Goal: Task Accomplishment & Management: Manage account settings

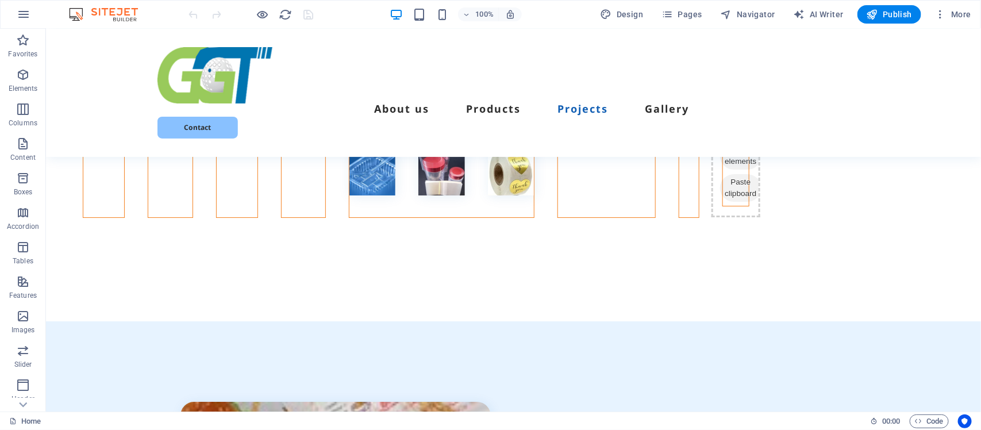
scroll to position [4017, 0]
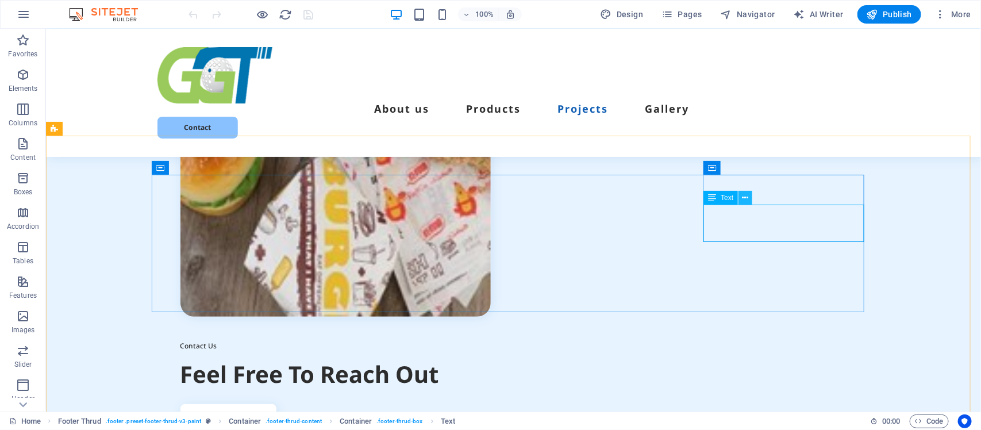
click at [747, 199] on icon at bounding box center [746, 198] width 6 height 12
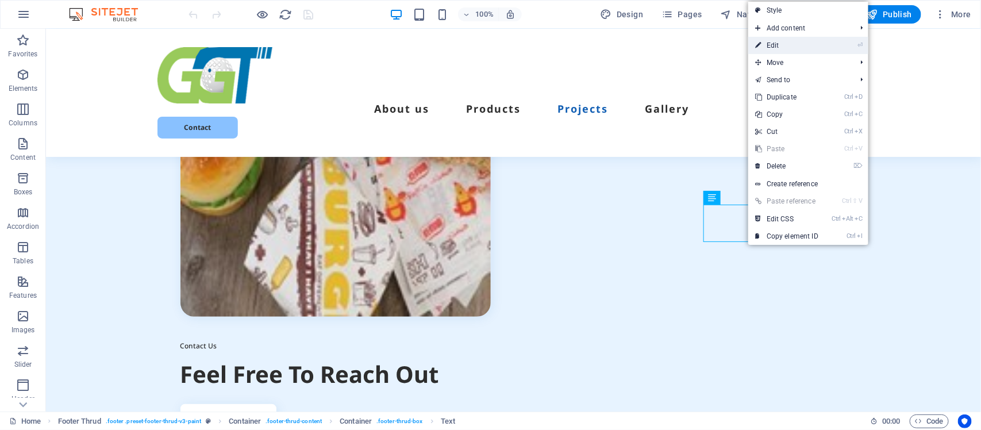
click at [774, 44] on link "⏎ Edit" at bounding box center [786, 45] width 77 height 17
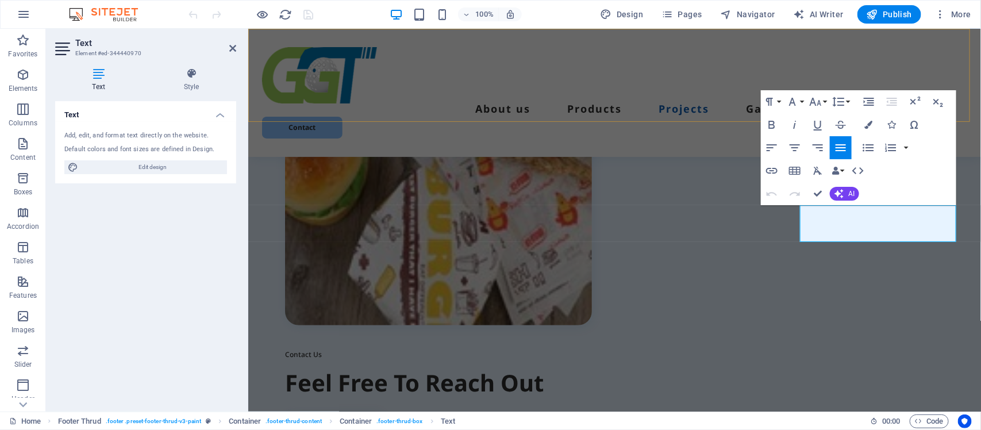
scroll to position [4001, 0]
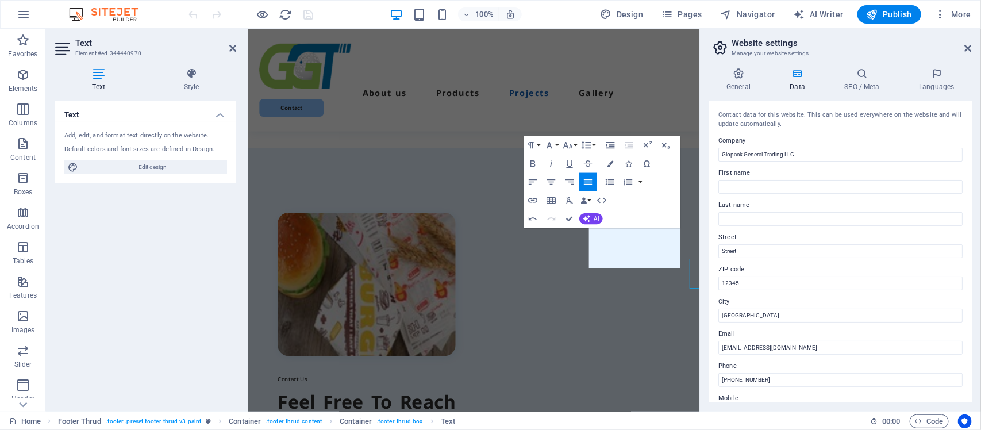
scroll to position [3890, 0]
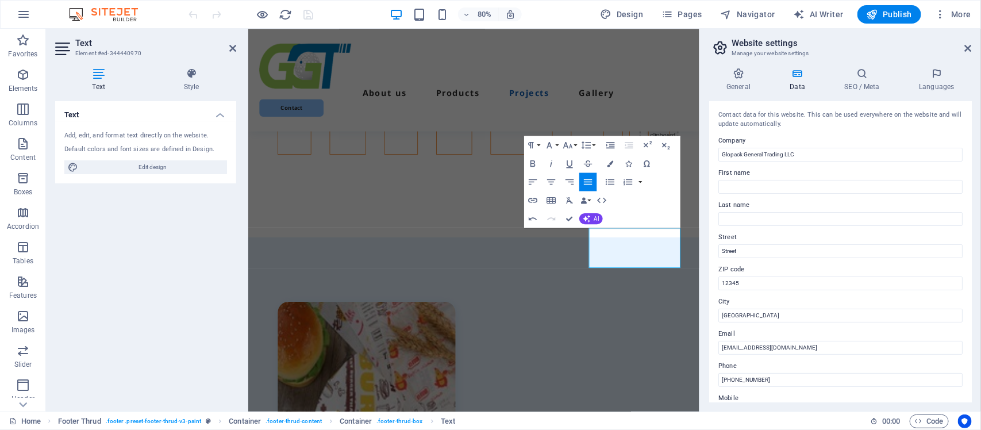
click at [820, 232] on label "Street" at bounding box center [840, 237] width 244 height 14
click at [820, 244] on input "Street" at bounding box center [840, 251] width 244 height 14
click at [820, 232] on label "Street" at bounding box center [840, 237] width 244 height 14
click at [820, 244] on input "Street" at bounding box center [840, 251] width 244 height 14
click at [820, 232] on label "Street" at bounding box center [840, 237] width 244 height 14
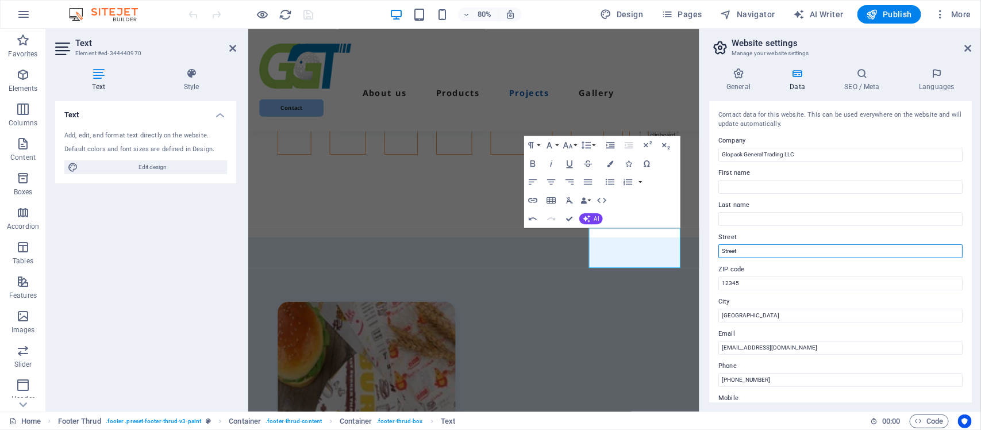
click at [820, 244] on input "Street" at bounding box center [840, 251] width 244 height 14
click at [814, 234] on label "Street" at bounding box center [840, 237] width 244 height 14
click at [814, 244] on input "Street" at bounding box center [840, 251] width 244 height 14
click at [814, 234] on label "Street" at bounding box center [840, 237] width 244 height 14
click at [814, 244] on input "Street" at bounding box center [840, 251] width 244 height 14
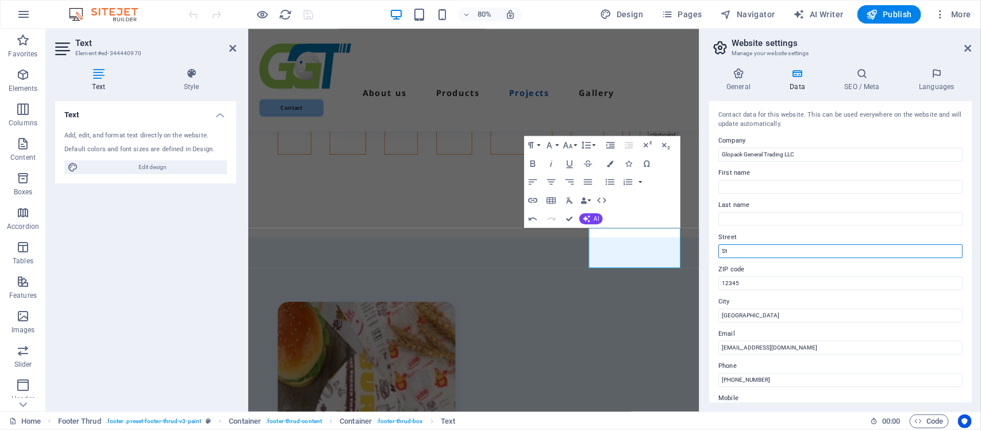
type input "S"
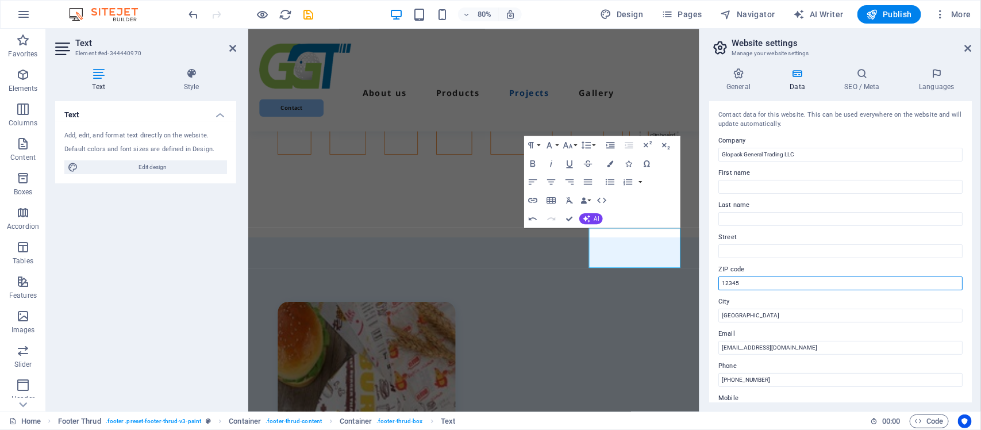
click at [743, 283] on input "12345" at bounding box center [840, 283] width 244 height 14
type input "1"
click at [969, 278] on div "Contact data for this website. This can be used everywhere on the website and w…" at bounding box center [840, 251] width 263 height 301
click at [972, 334] on div "General Data SEO / Meta Languages Website name glopackgt.com Logo Drag files he…" at bounding box center [840, 235] width 281 height 353
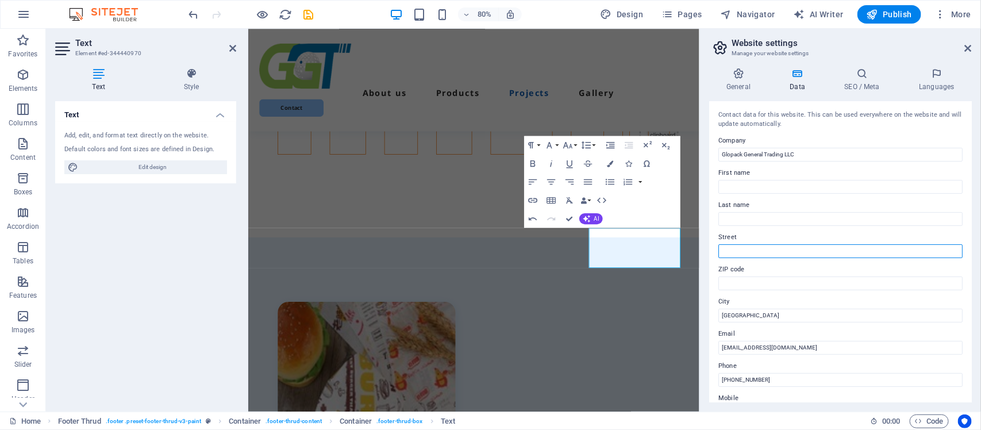
click at [744, 248] on input "Street" at bounding box center [840, 251] width 244 height 14
type input "P O BOX 2399992, Dubai"
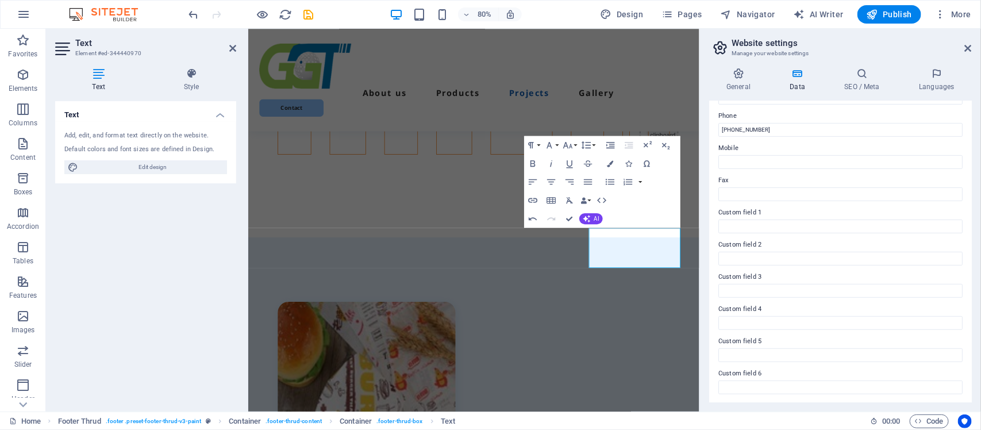
click at [975, 183] on div "General Data SEO / Meta Languages Website name glopackgt.com Logo Drag files he…" at bounding box center [840, 235] width 281 height 353
click at [893, 12] on span "Publish" at bounding box center [889, 14] width 45 height 11
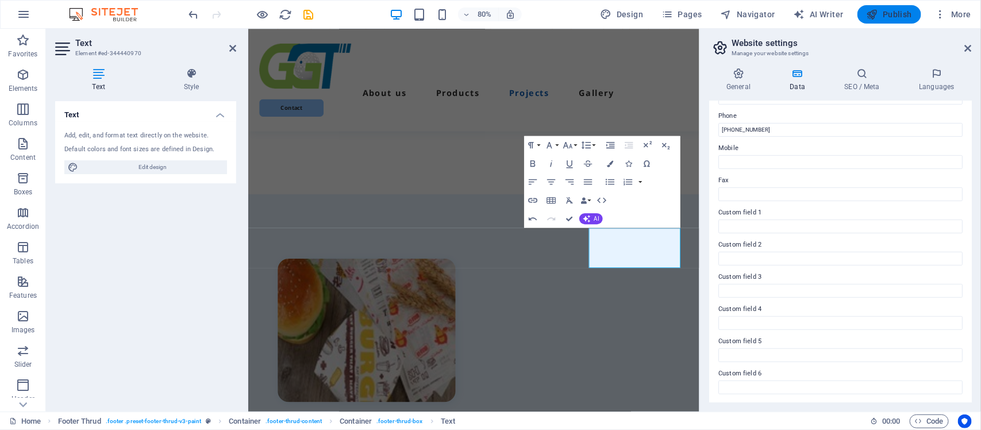
checkbox input "false"
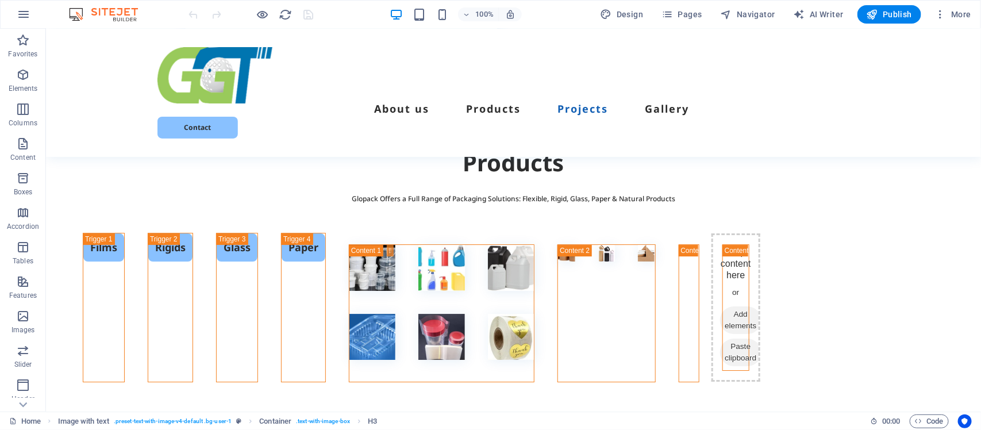
scroll to position [4017, 0]
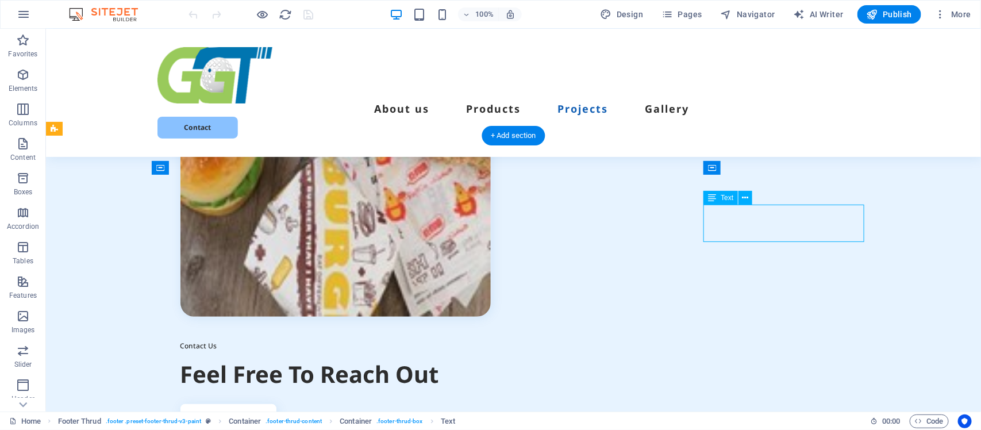
click at [745, 198] on icon at bounding box center [746, 198] width 6 height 12
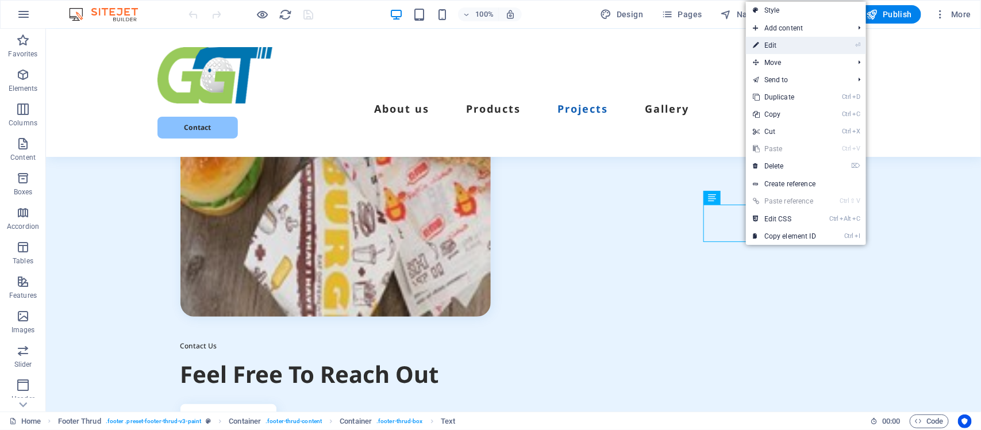
click at [774, 47] on link "⏎ Edit" at bounding box center [784, 45] width 77 height 17
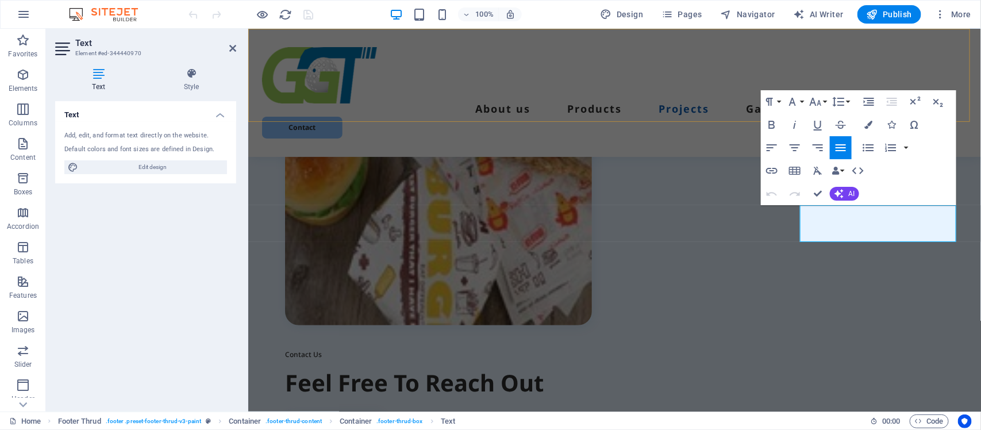
scroll to position [4001, 0]
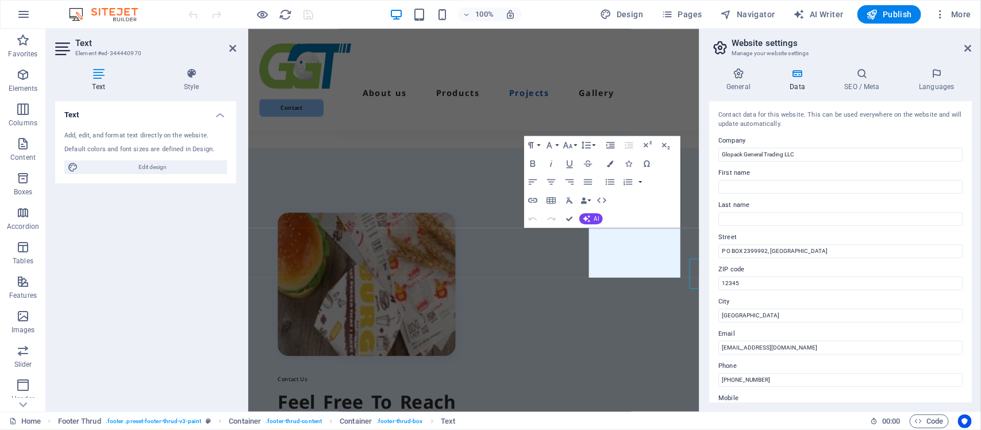
scroll to position [3890, 0]
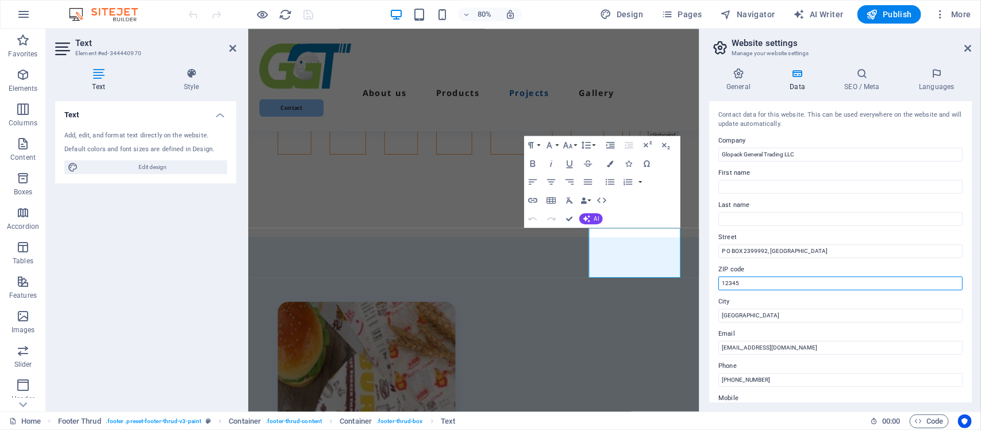
click at [740, 284] on input "12345" at bounding box center [840, 283] width 244 height 14
type input "1"
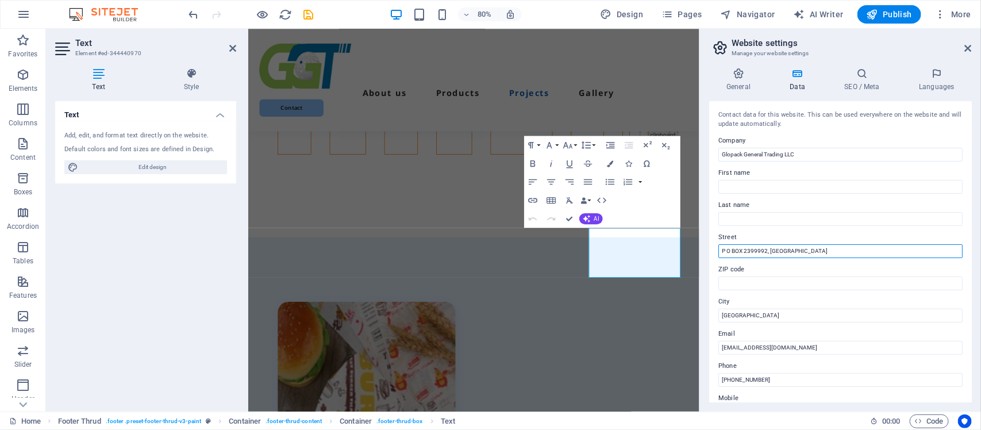
click at [786, 251] on input "P O BOX 2399992, [GEOGRAPHIC_DATA]" at bounding box center [840, 251] width 244 height 14
type input "P O BOX 2399992"
click at [900, 10] on span "Publish" at bounding box center [889, 14] width 45 height 11
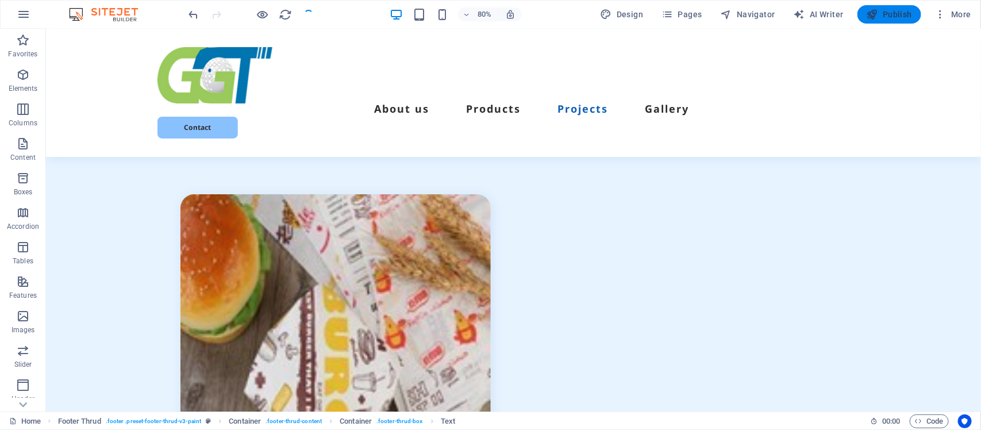
checkbox input "false"
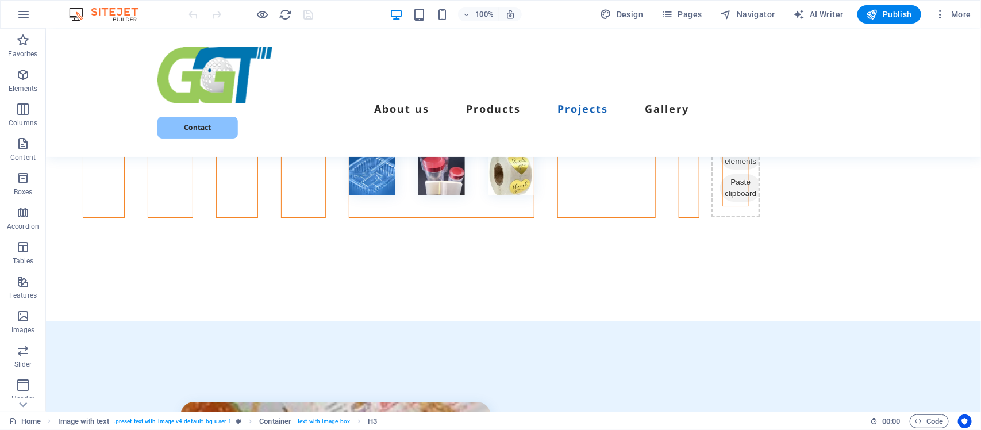
scroll to position [4017, 0]
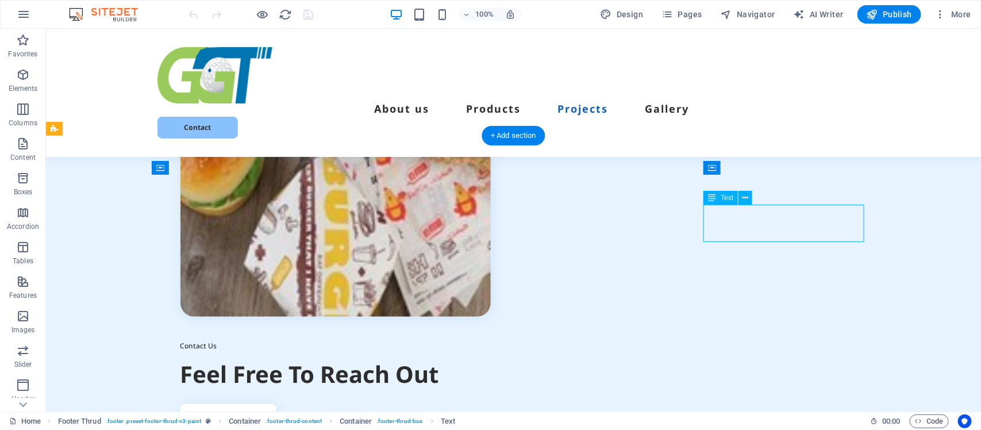
click at [748, 196] on icon at bounding box center [746, 198] width 6 height 12
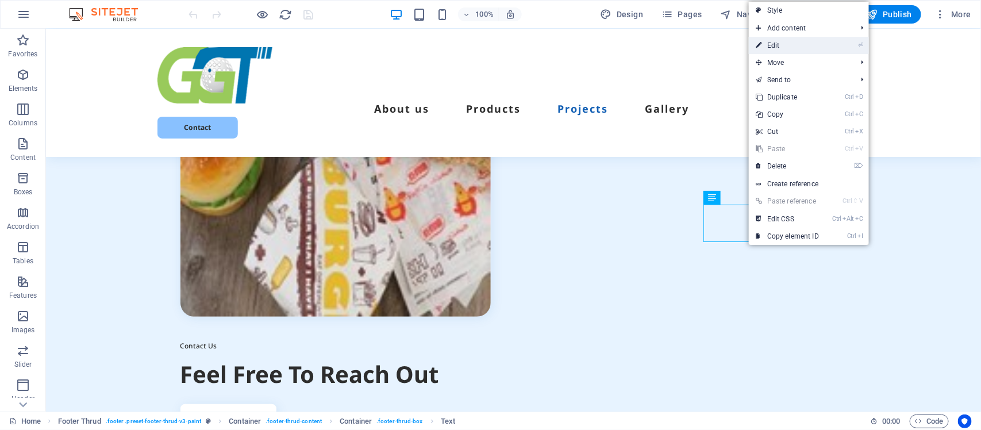
click at [779, 49] on link "⏎ Edit" at bounding box center [787, 45] width 77 height 17
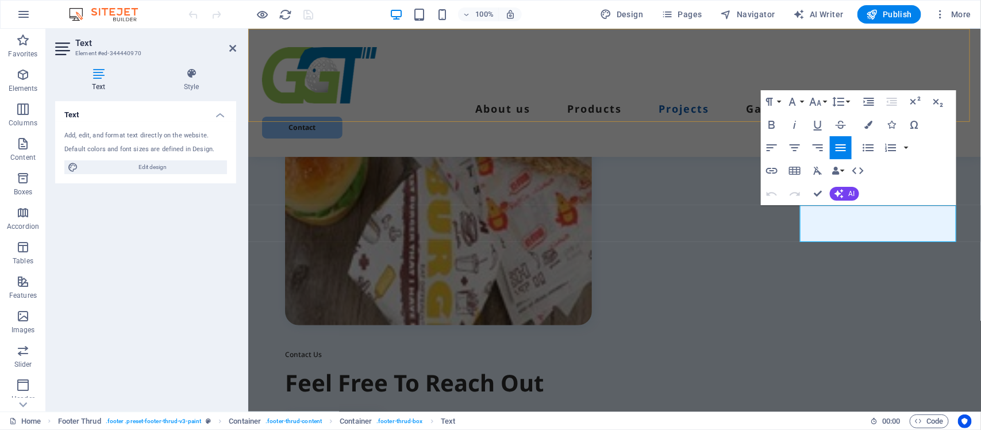
scroll to position [4001, 0]
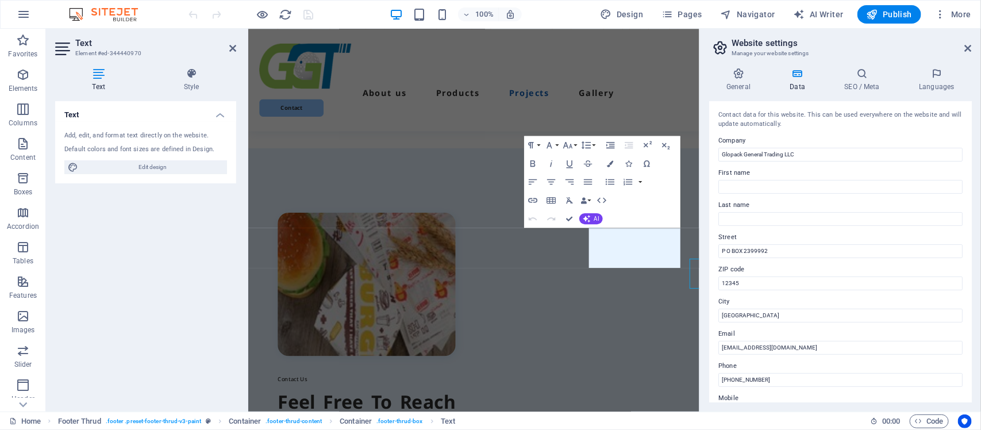
scroll to position [3890, 0]
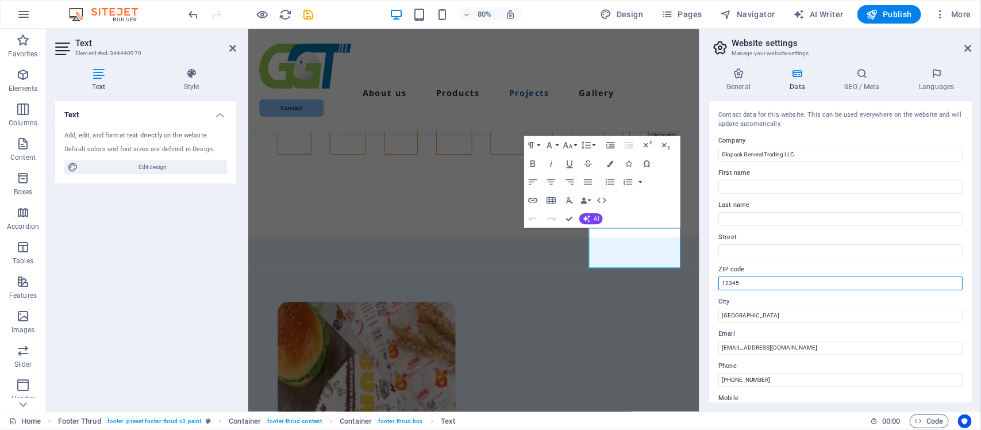
click at [734, 279] on input "12345" at bounding box center [840, 283] width 244 height 14
paste input "P O BOX 2399992"
type input "P O BOX 2399992"
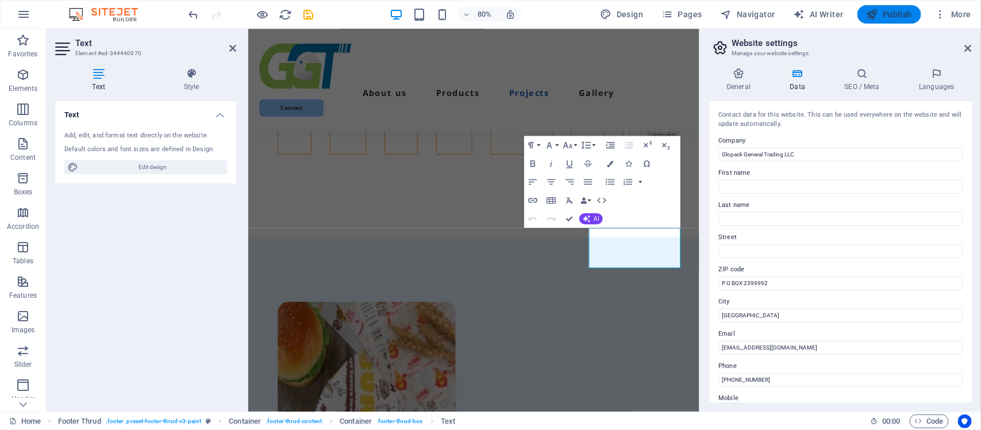
click at [908, 13] on span "Publish" at bounding box center [889, 14] width 45 height 11
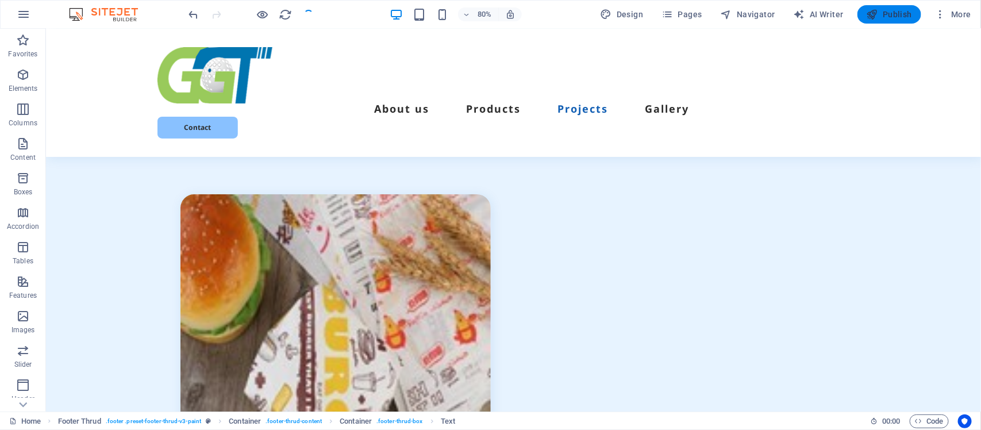
checkbox input "false"
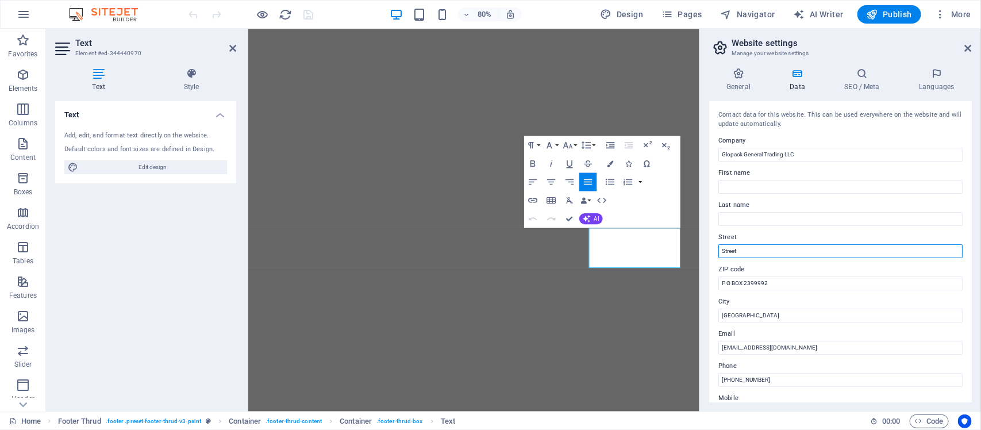
click at [740, 249] on input "Street" at bounding box center [840, 251] width 244 height 14
type input "S"
type input "[GEOGRAPHIC_DATA]"
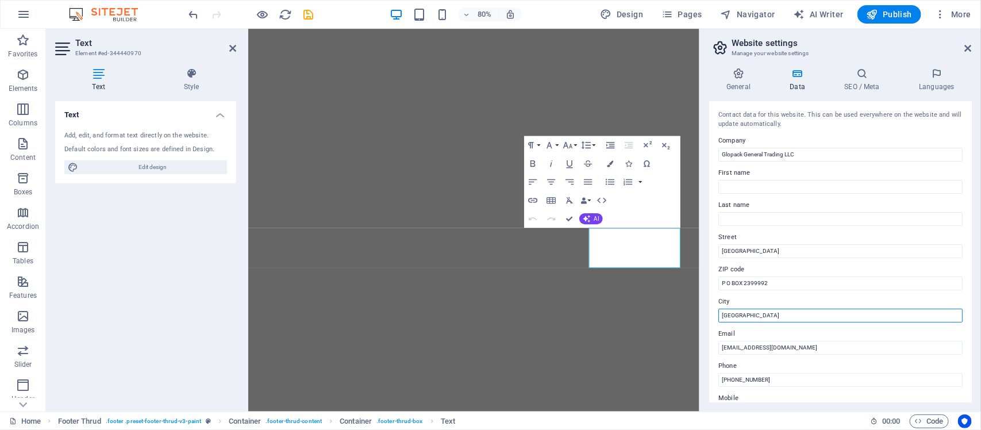
click at [740, 319] on input "[GEOGRAPHIC_DATA]" at bounding box center [840, 316] width 244 height 14
type input "D"
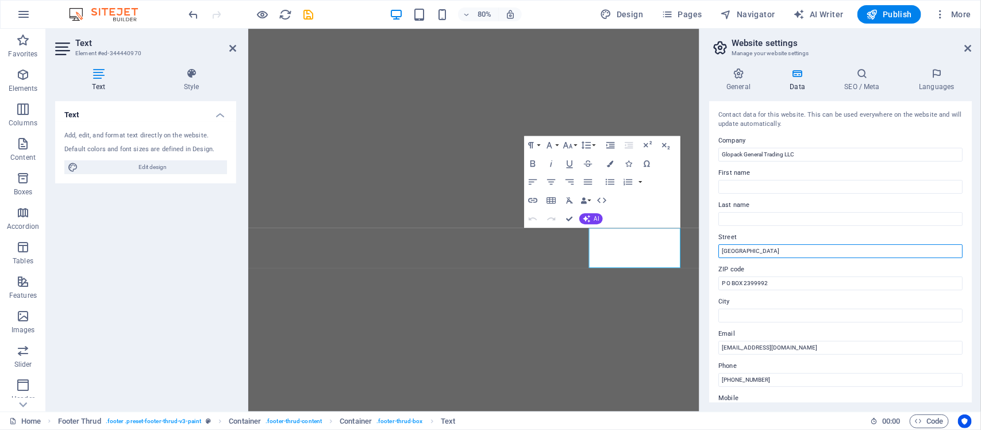
click at [740, 251] on input "[GEOGRAPHIC_DATA]" at bounding box center [840, 251] width 244 height 14
type input "D"
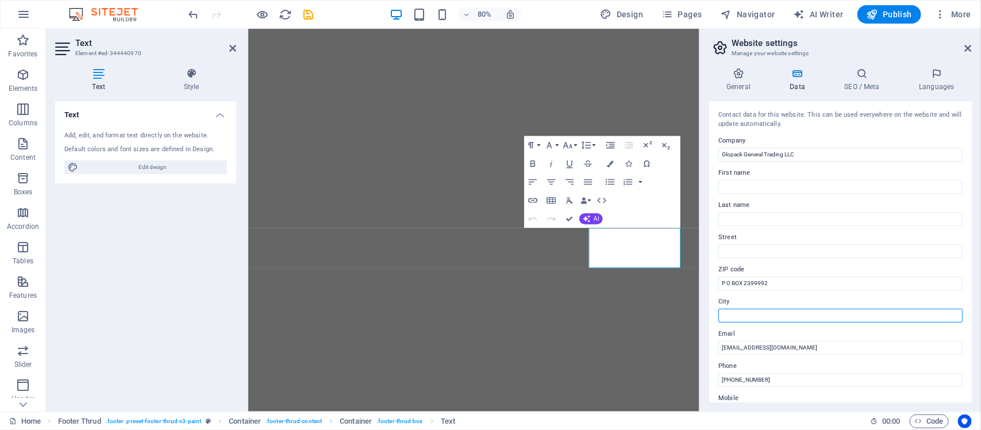
click at [728, 317] on input "City" at bounding box center [840, 316] width 244 height 14
type input "[GEOGRAPHIC_DATA]"
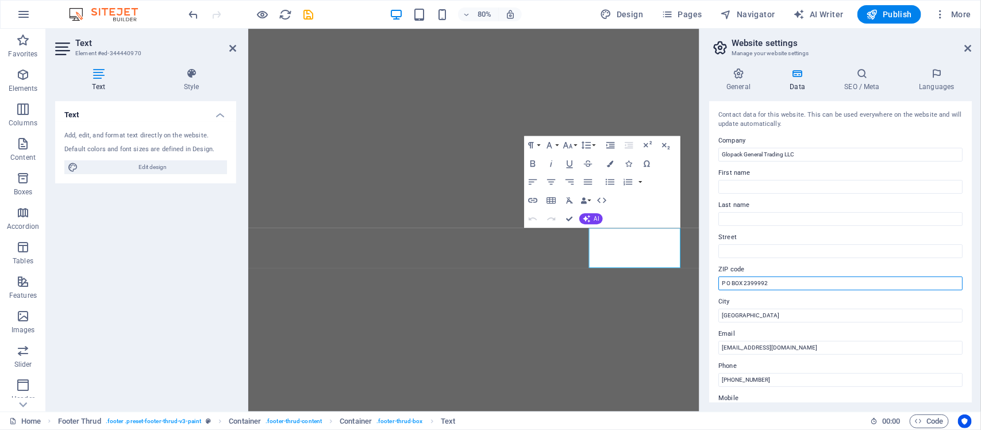
click at [833, 288] on input "P O BOX 2399992" at bounding box center [840, 283] width 244 height 14
click at [894, 16] on span "Publish" at bounding box center [889, 14] width 45 height 11
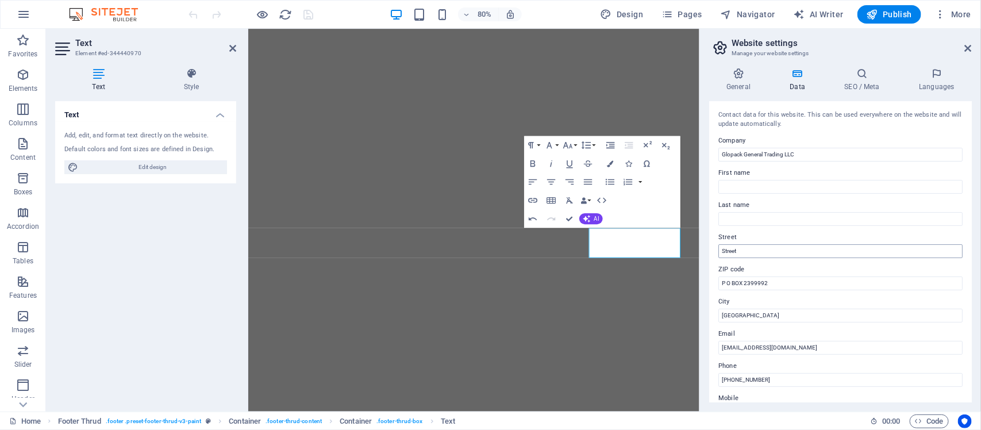
click at [733, 253] on input "Street" at bounding box center [840, 251] width 244 height 14
click at [972, 330] on div "General Data SEO / Meta Languages Website name glopackgt.com Logo Drag files he…" at bounding box center [840, 235] width 281 height 353
click at [972, 286] on div "Contact data for this website. This can be used everywhere on the website and w…" at bounding box center [840, 251] width 263 height 301
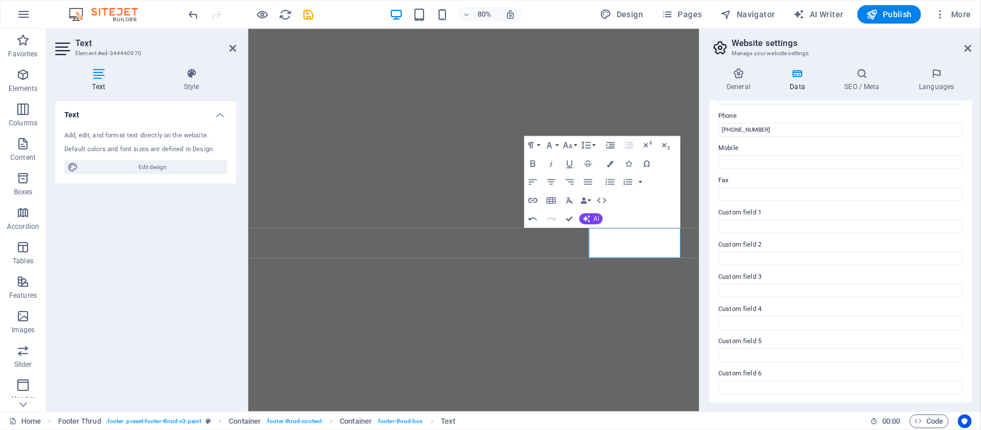
click at [972, 195] on div "Contact data for this website. This can be used everywhere on the website and w…" at bounding box center [840, 251] width 263 height 301
click at [968, 210] on div "Contact data for this website. This can be used everywhere on the website and w…" at bounding box center [840, 251] width 263 height 301
click at [972, 229] on div "General Data SEO / Meta Languages Website name glopackgt.com Logo Drag files he…" at bounding box center [840, 235] width 281 height 353
click at [968, 232] on div "Contact data for this website. This can be used everywhere on the website and w…" at bounding box center [840, 251] width 263 height 301
click at [968, 148] on div "Contact data for this website. This can be used everywhere on the website and w…" at bounding box center [840, 251] width 263 height 301
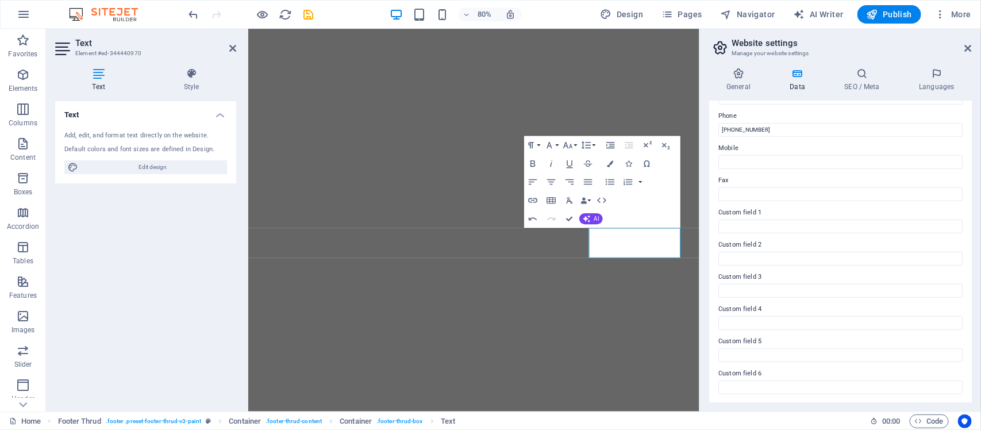
click at [968, 148] on div "Contact data for this website. This can be used everywhere on the website and w…" at bounding box center [840, 251] width 263 height 301
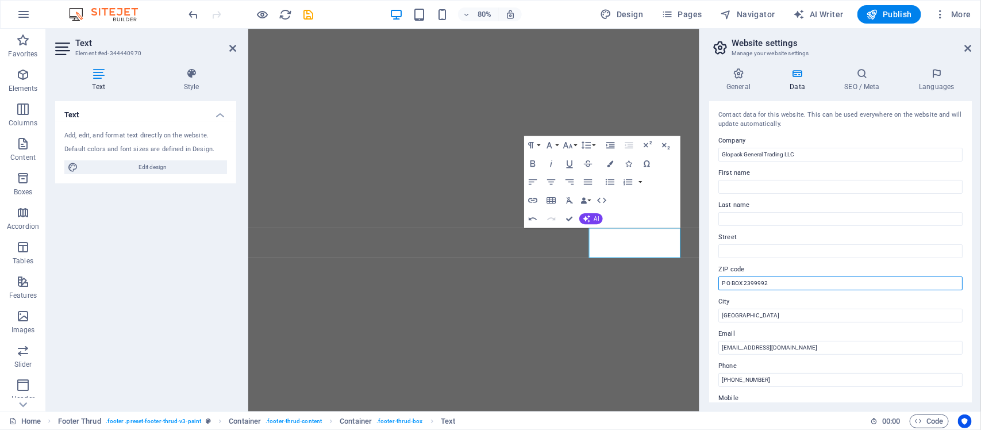
click at [721, 285] on input "P O BOX 2399992" at bounding box center [840, 283] width 244 height 14
type input "P O BOX 2399992"
click at [899, 16] on span "Publish" at bounding box center [889, 14] width 45 height 11
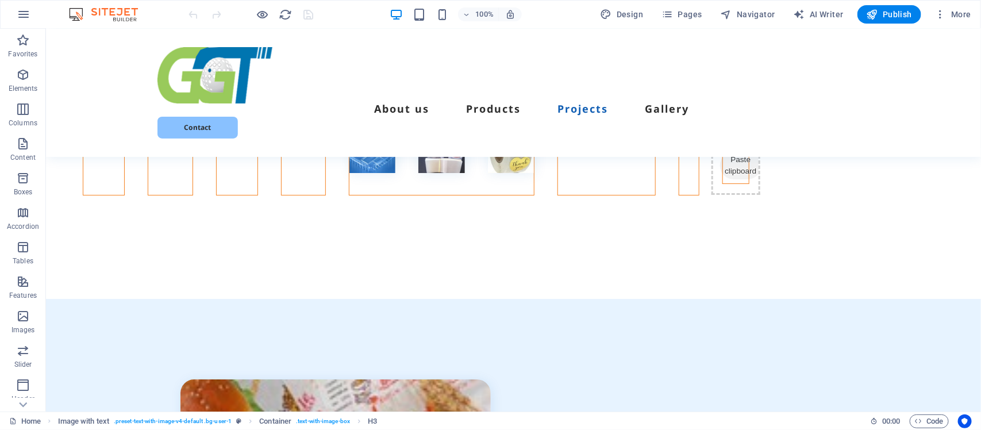
scroll to position [4017, 0]
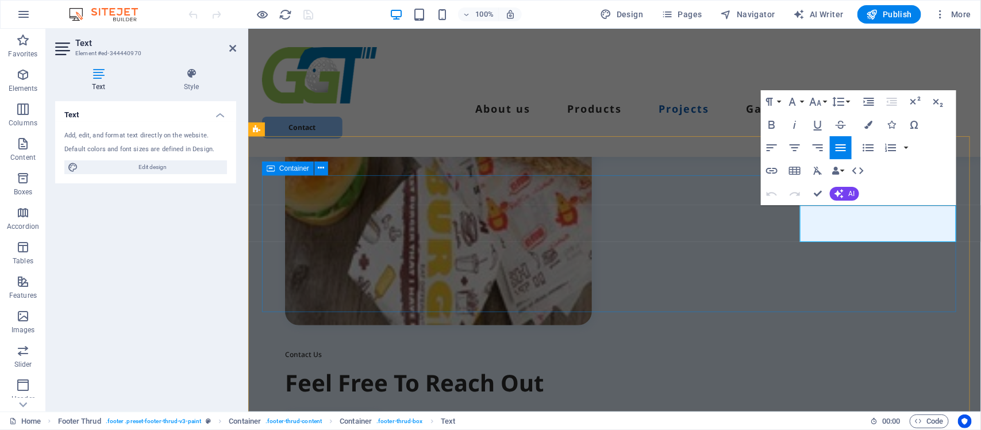
scroll to position [4001, 0]
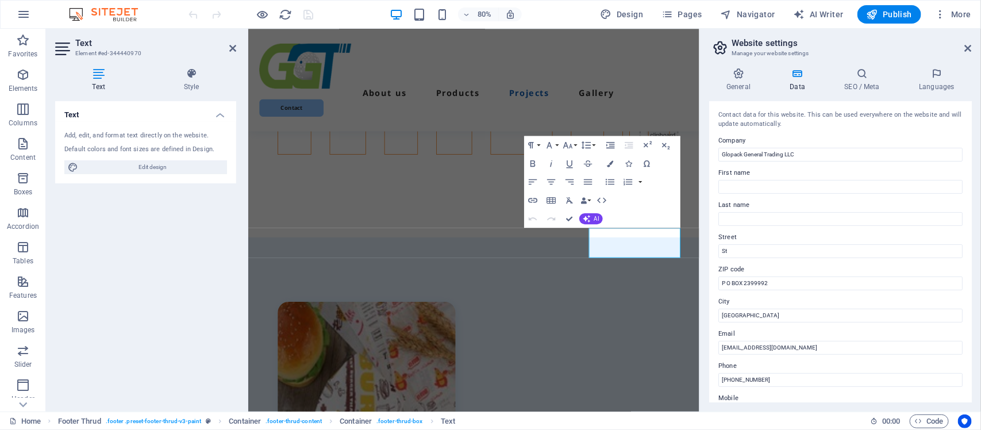
type input "S"
checkbox input "false"
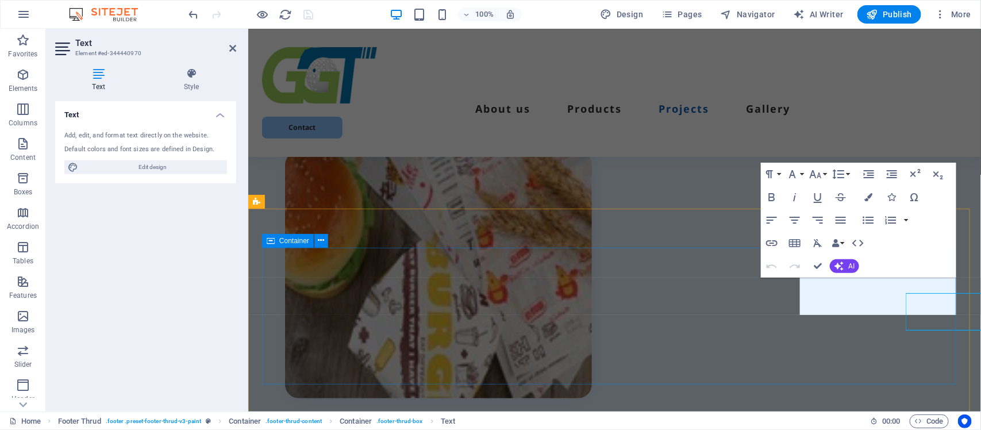
scroll to position [3929, 0]
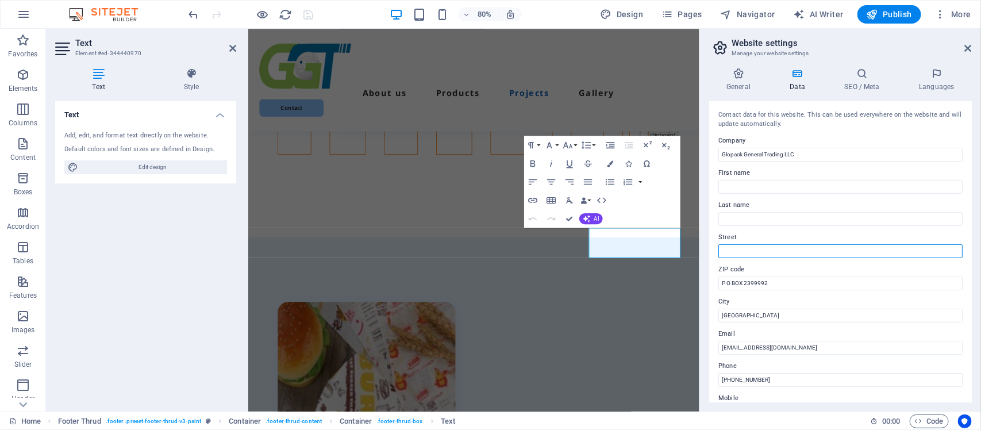
click at [762, 251] on input "Street" at bounding box center [840, 251] width 244 height 14
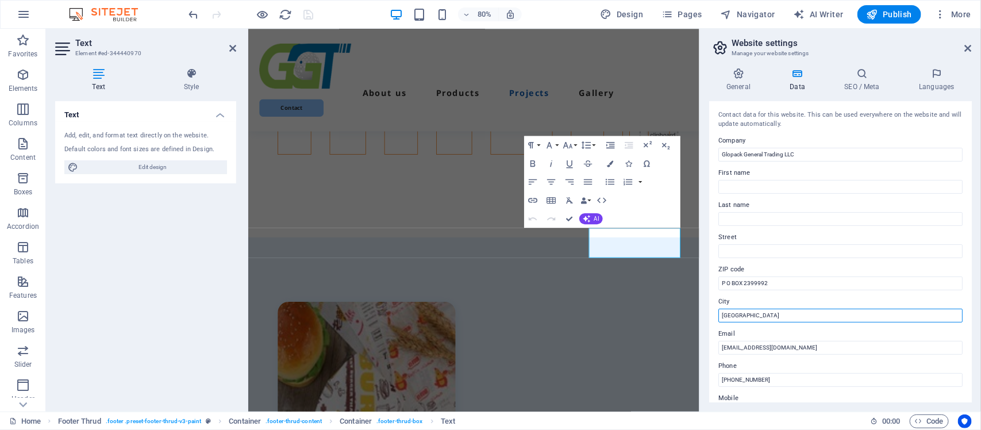
click at [721, 314] on input "[GEOGRAPHIC_DATA]" at bounding box center [840, 316] width 244 height 14
type input "[GEOGRAPHIC_DATA]"
click at [909, 16] on span "Publish" at bounding box center [889, 14] width 45 height 11
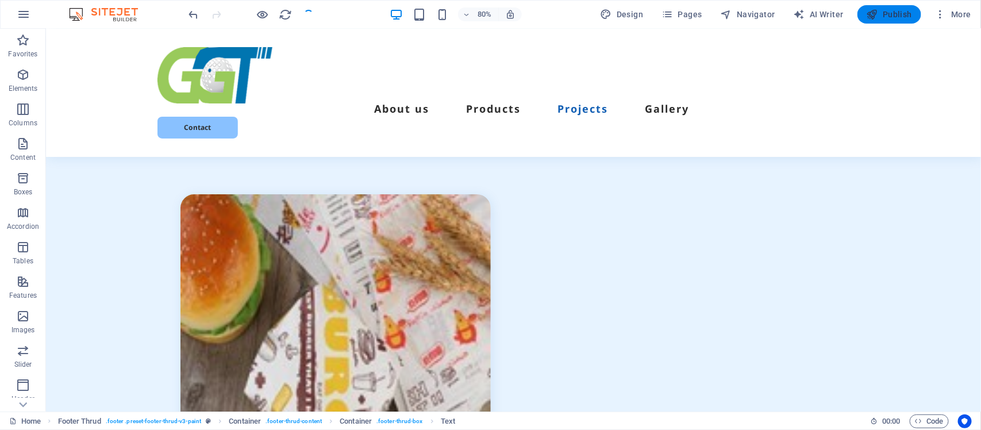
checkbox input "false"
